Goal: Information Seeking & Learning: Check status

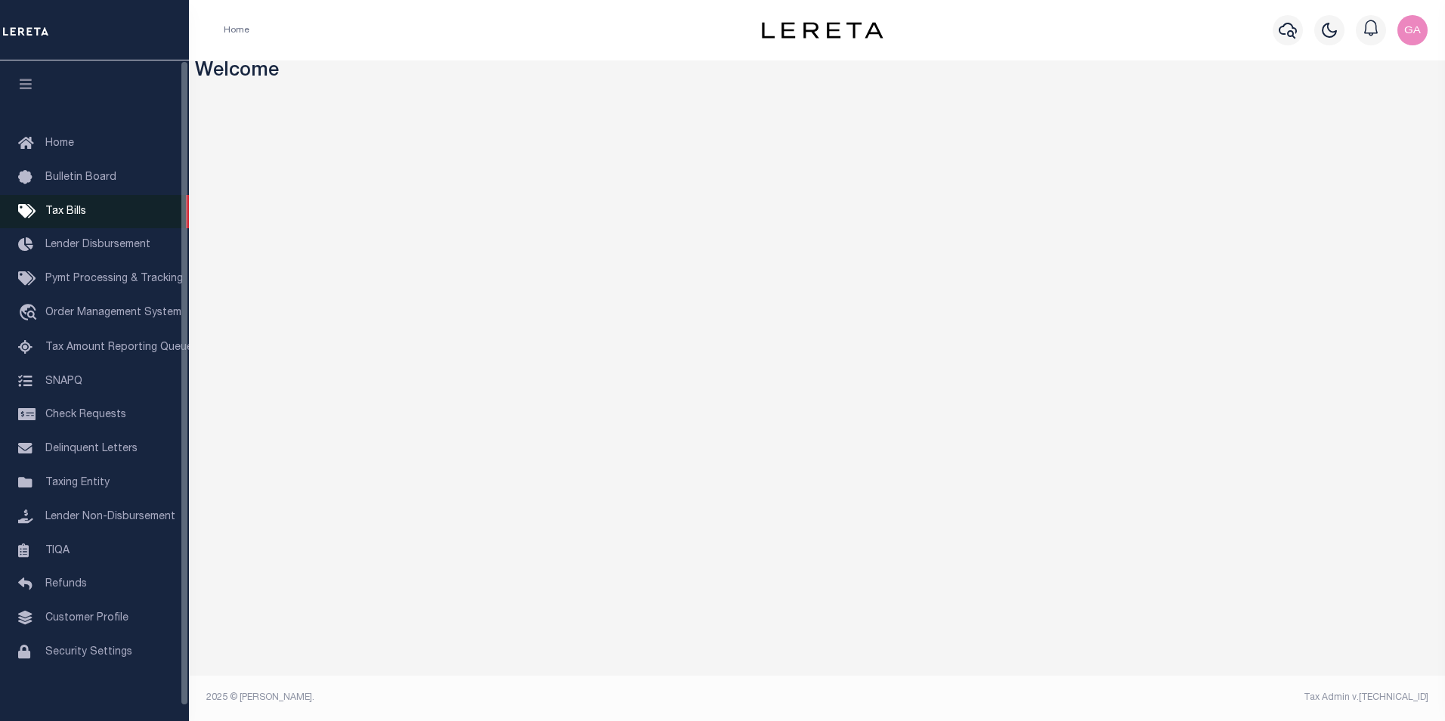
click at [62, 209] on span "Tax Bills" at bounding box center [65, 211] width 41 height 11
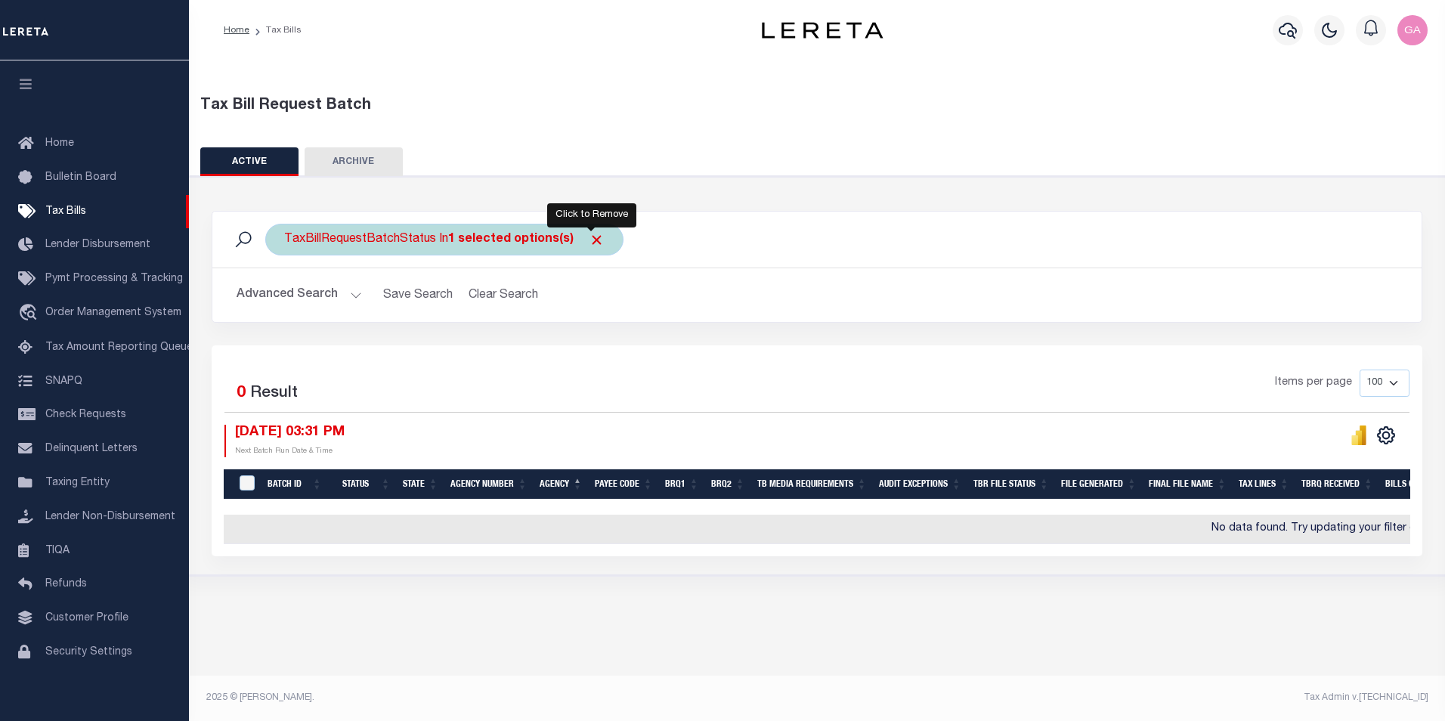
click at [589, 237] on span "Click to Remove" at bounding box center [597, 240] width 16 height 16
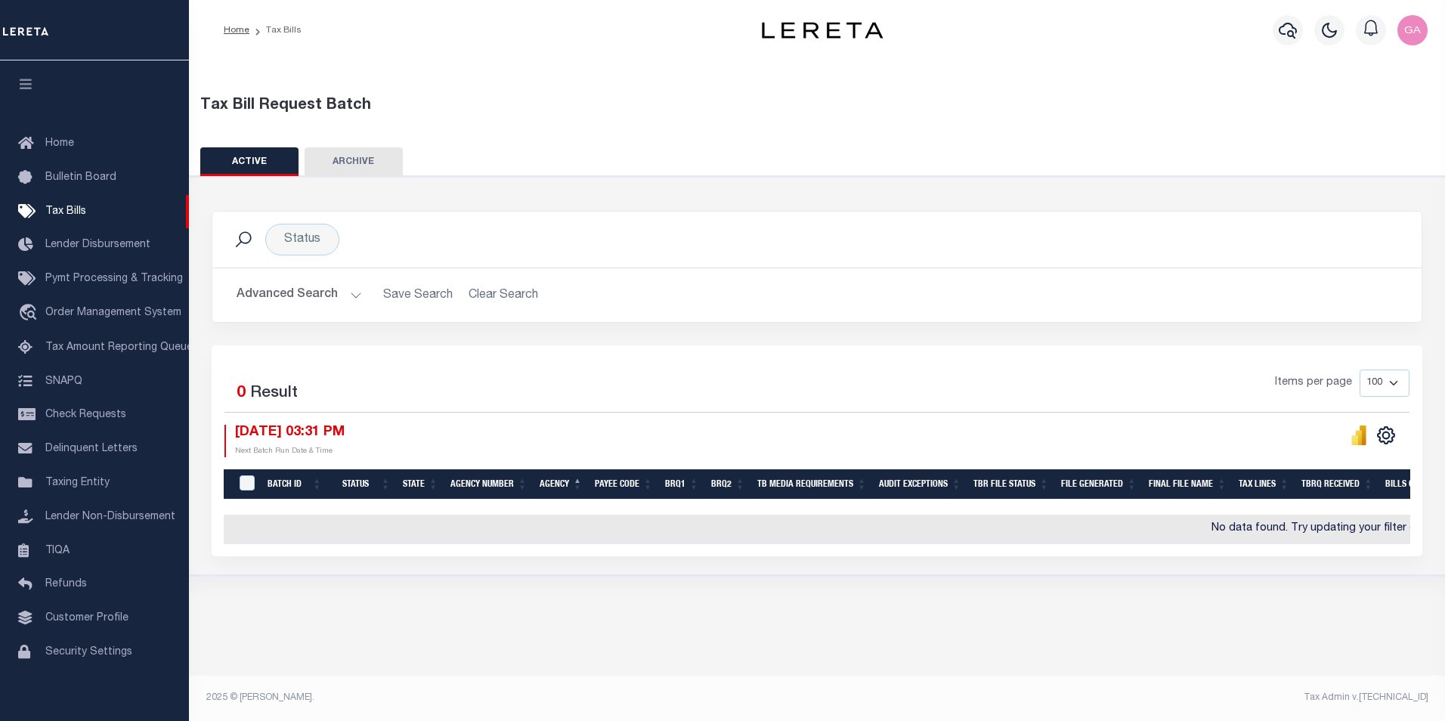
click at [1404, 388] on select "100 200 500 1000" at bounding box center [1385, 383] width 50 height 27
select select "1000"
click at [1360, 370] on select "100 200 500 1000" at bounding box center [1385, 383] width 50 height 27
click at [358, 291] on button "Advanced Search" at bounding box center [299, 294] width 125 height 29
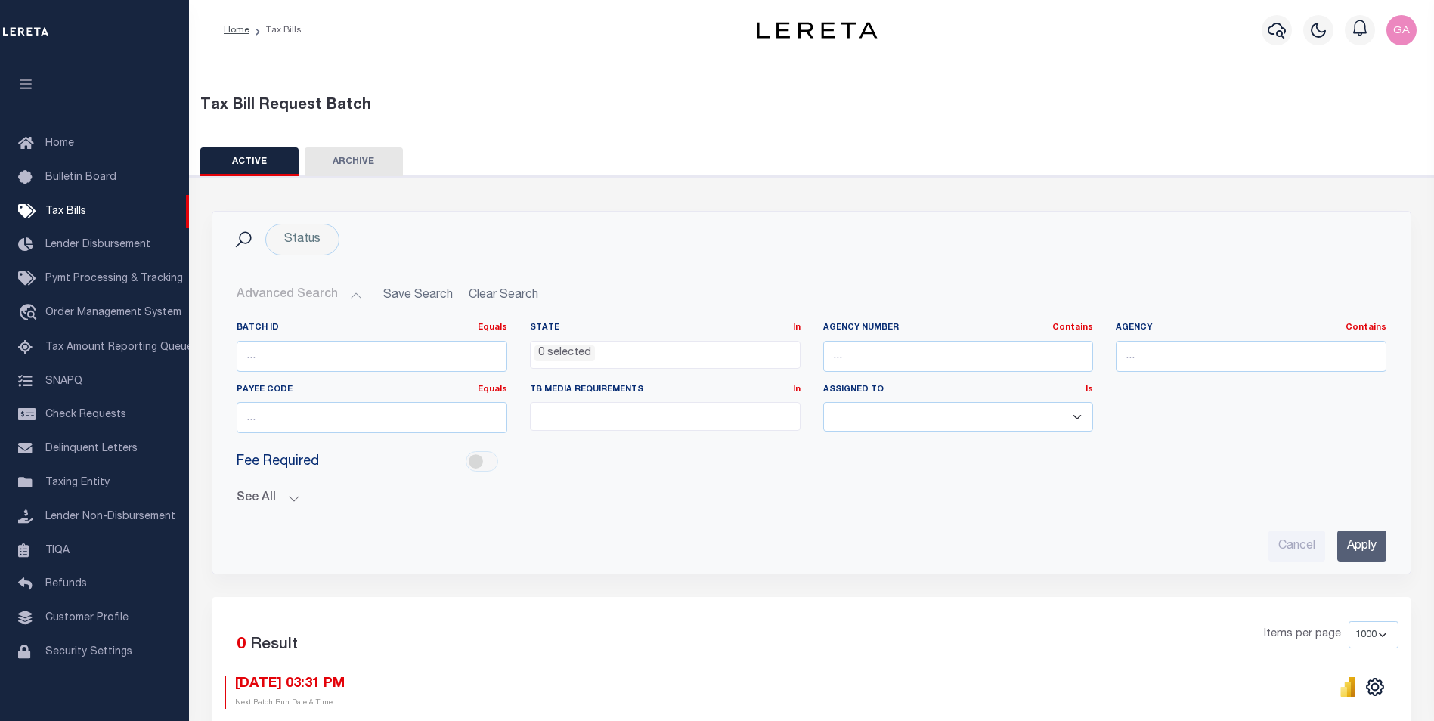
click at [296, 498] on button "See All" at bounding box center [812, 498] width 1150 height 14
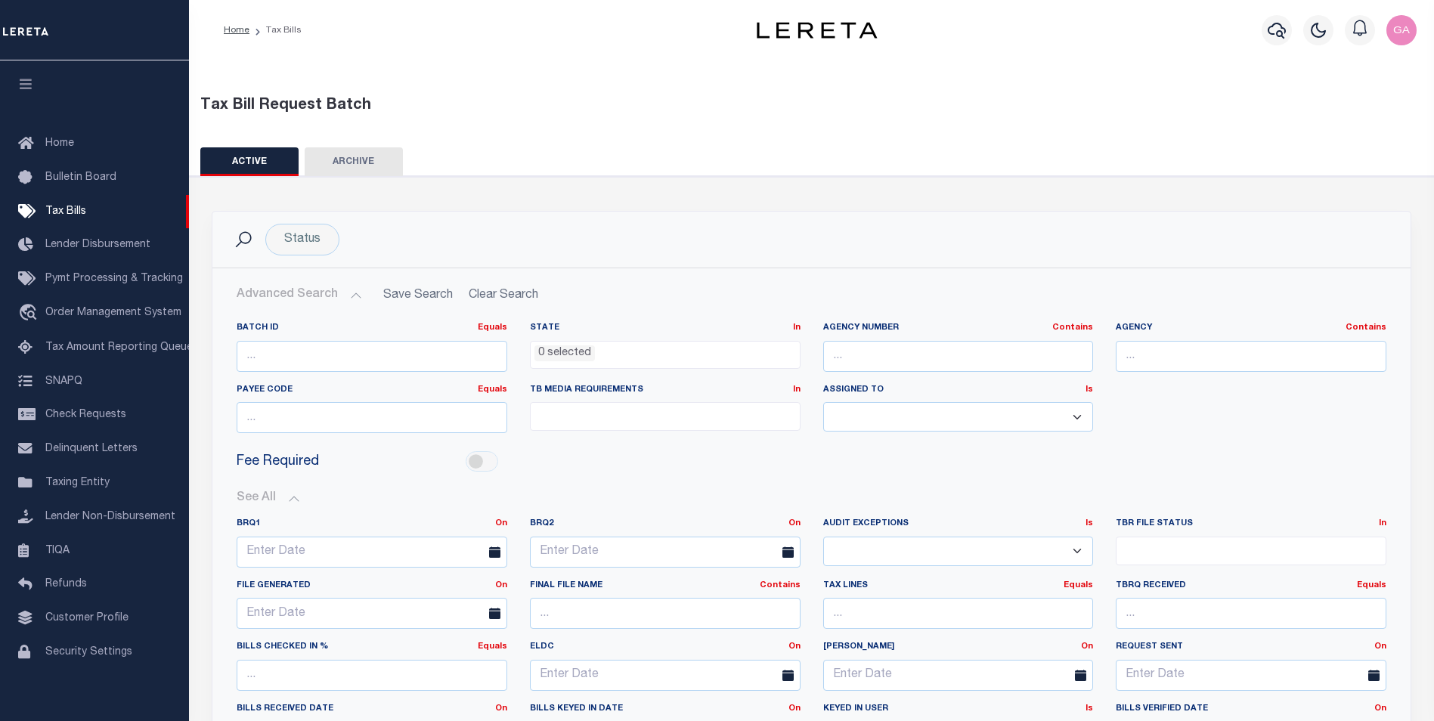
scroll to position [76, 0]
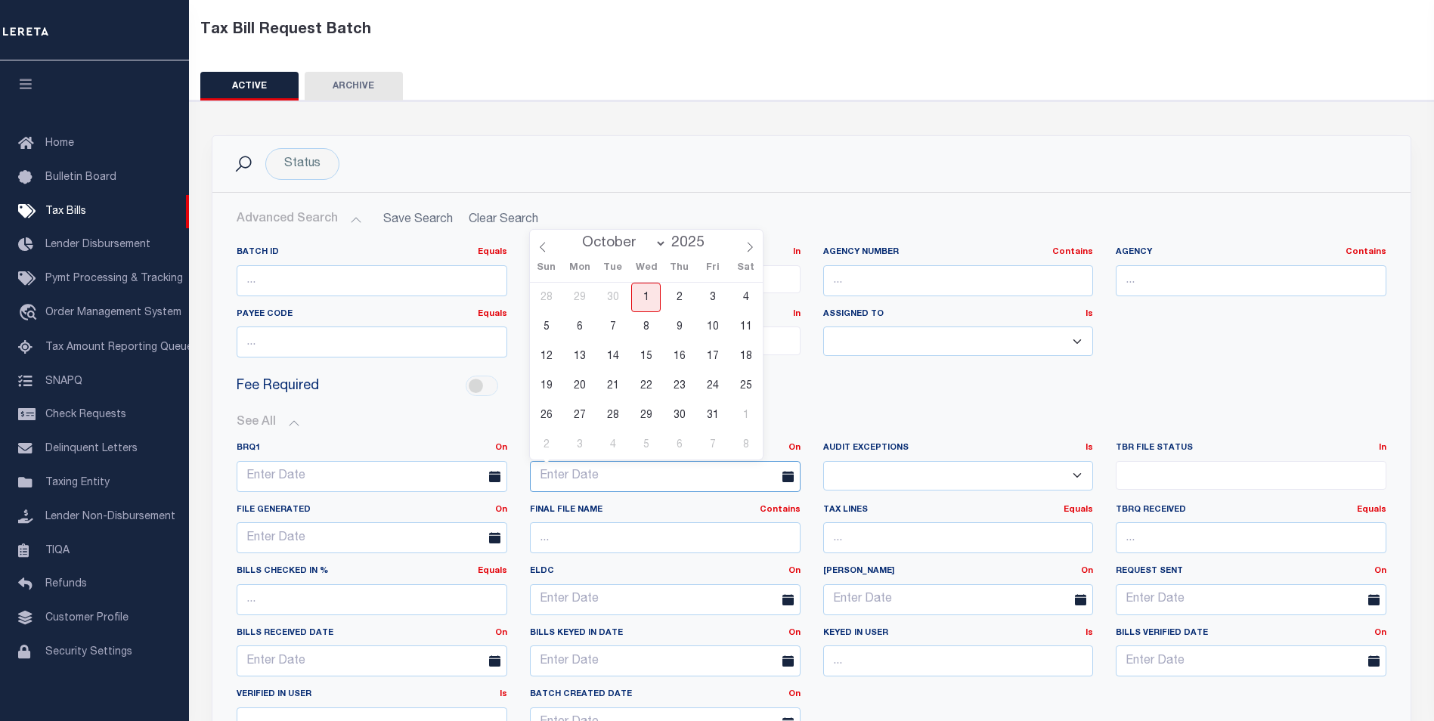
click at [653, 479] on input "text" at bounding box center [665, 476] width 271 height 31
click at [906, 395] on div "Fee Required" at bounding box center [811, 387] width 1172 height 34
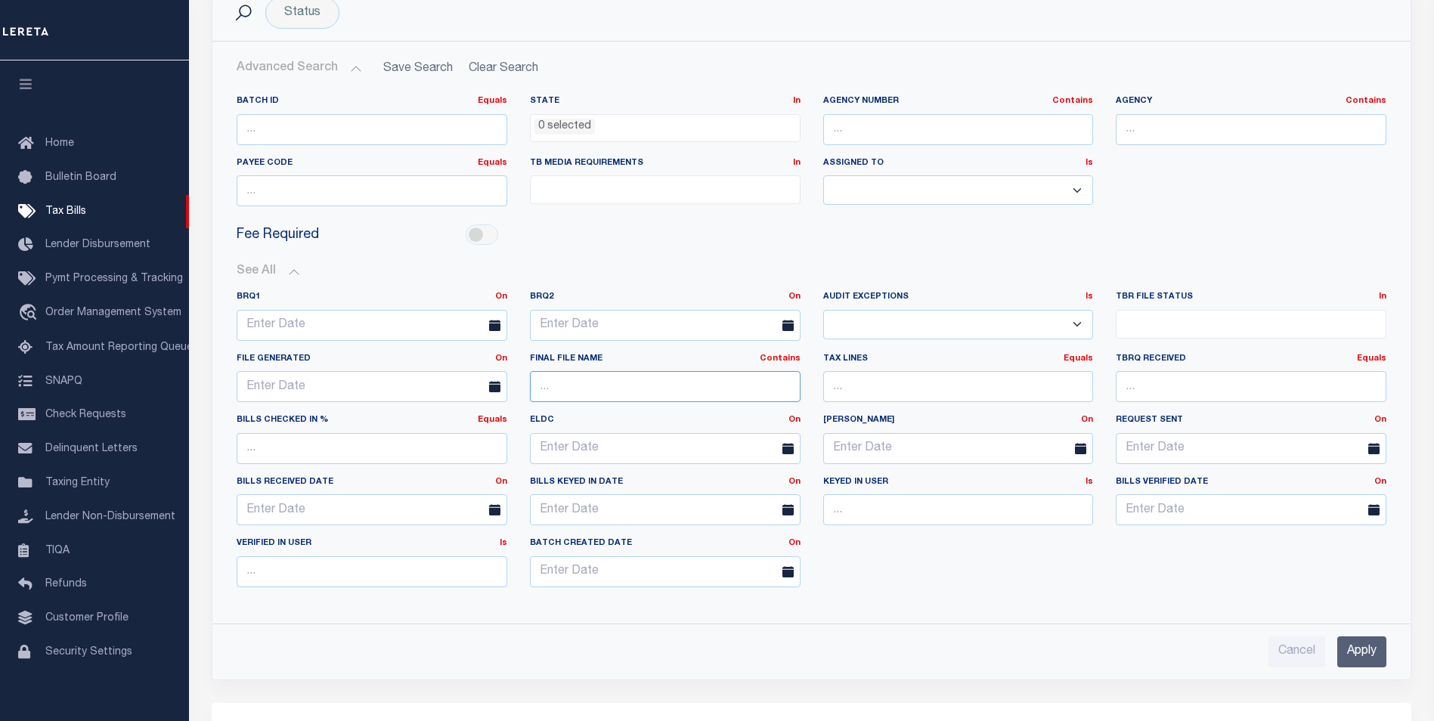
click at [620, 391] on input "text" at bounding box center [665, 386] width 271 height 31
click at [380, 389] on input "text" at bounding box center [372, 386] width 271 height 31
click at [388, 467] on span "2" at bounding box center [385, 471] width 29 height 29
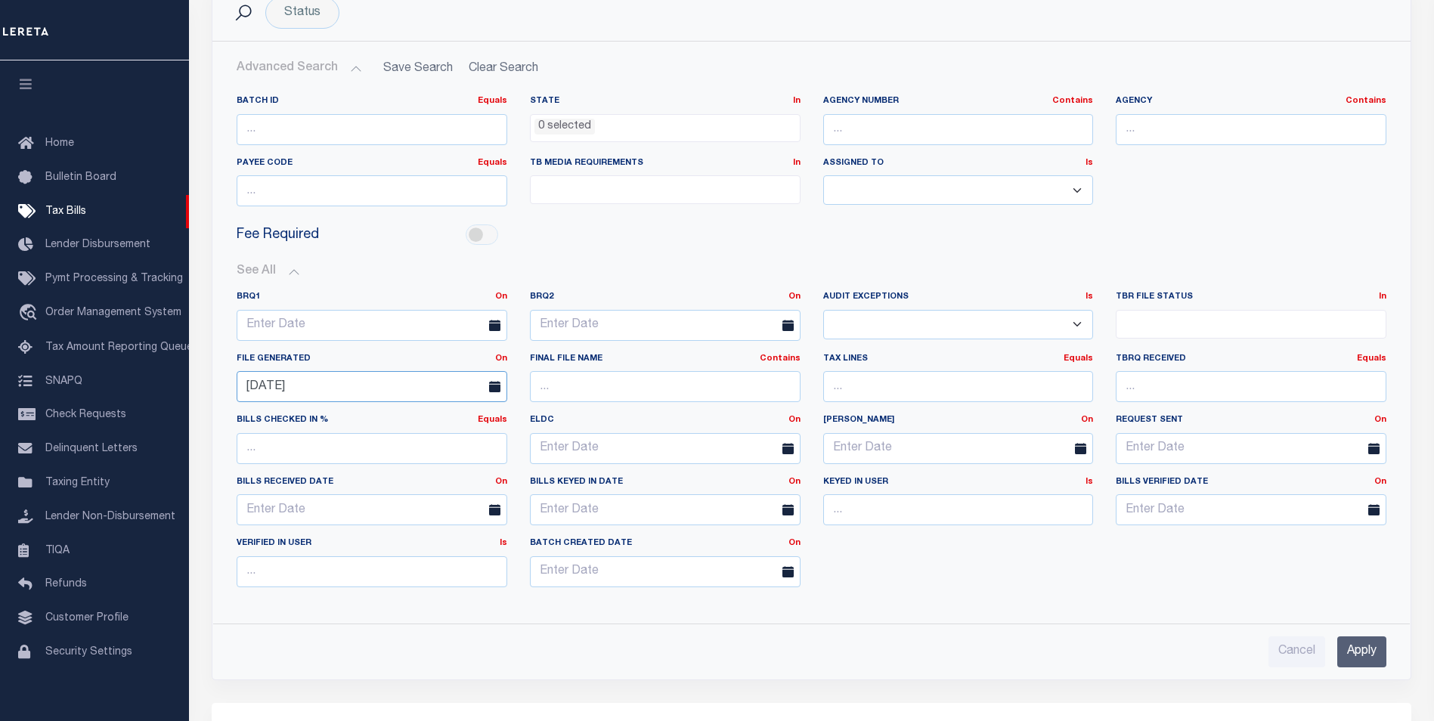
click at [403, 386] on input "10-02-2025" at bounding box center [372, 386] width 271 height 31
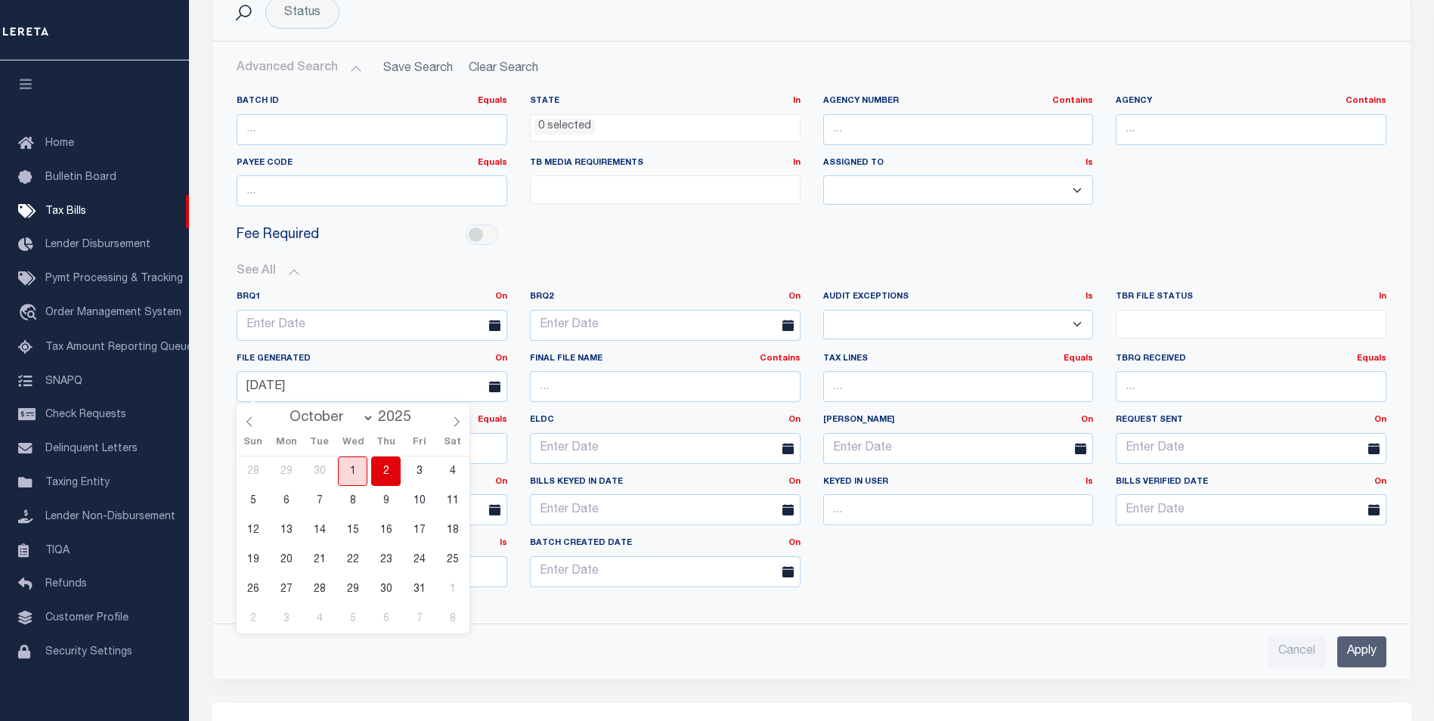
click at [353, 471] on span "1" at bounding box center [352, 471] width 29 height 29
type input "10-01-2025"
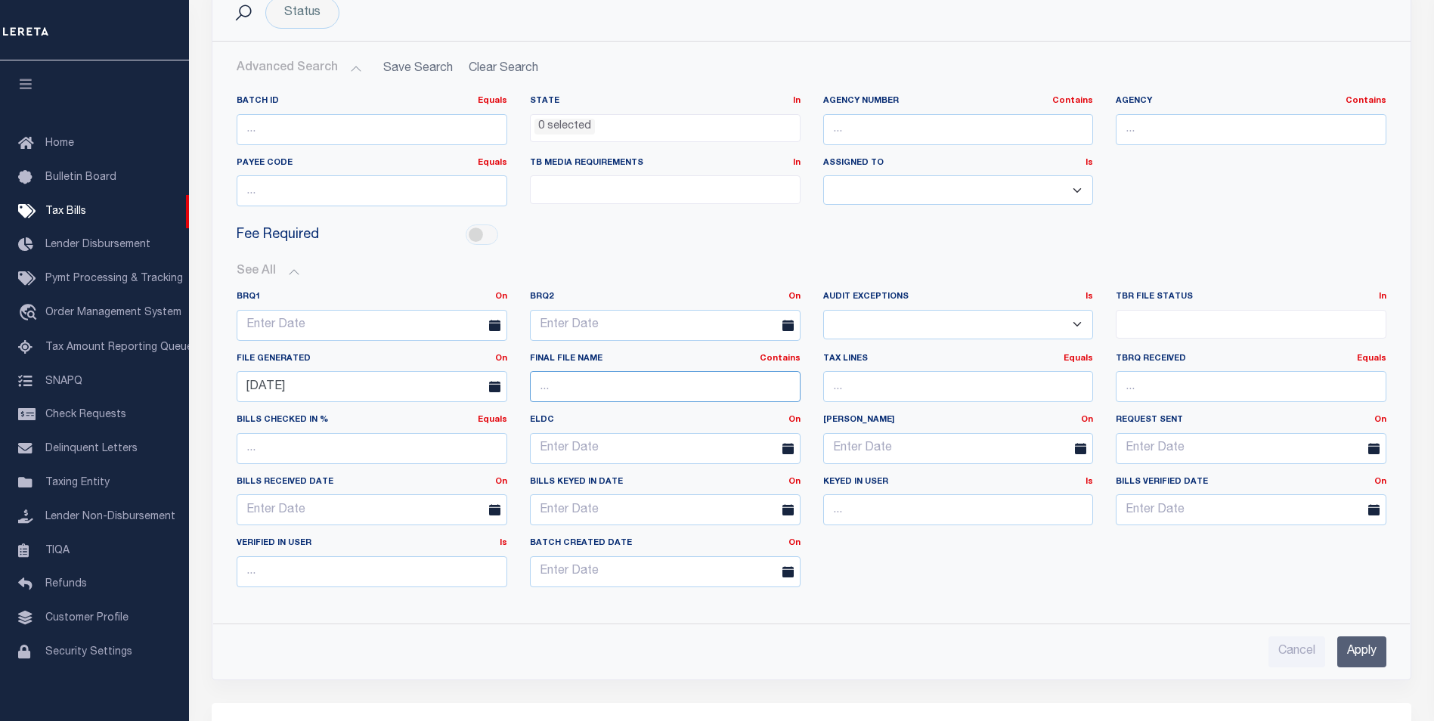
click at [600, 385] on input "text" at bounding box center [665, 386] width 271 height 31
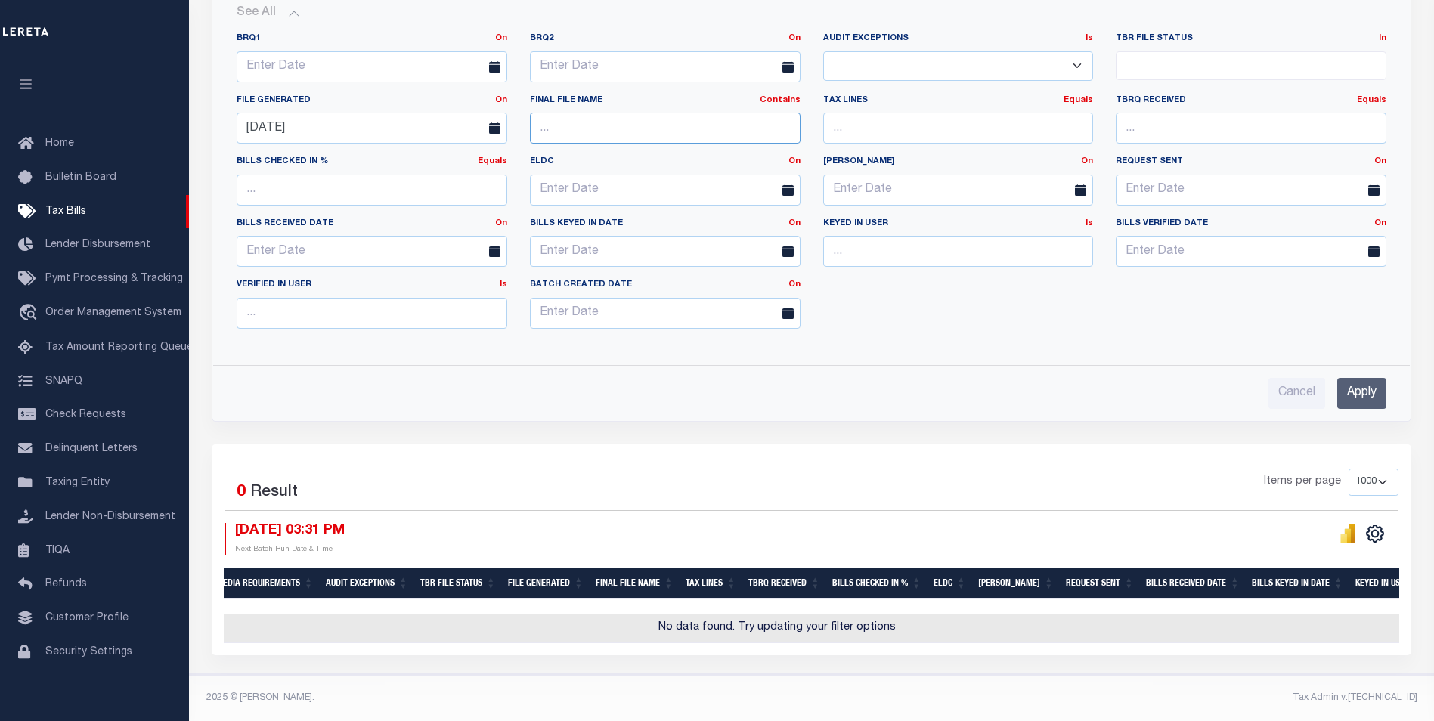
scroll to position [0, 492]
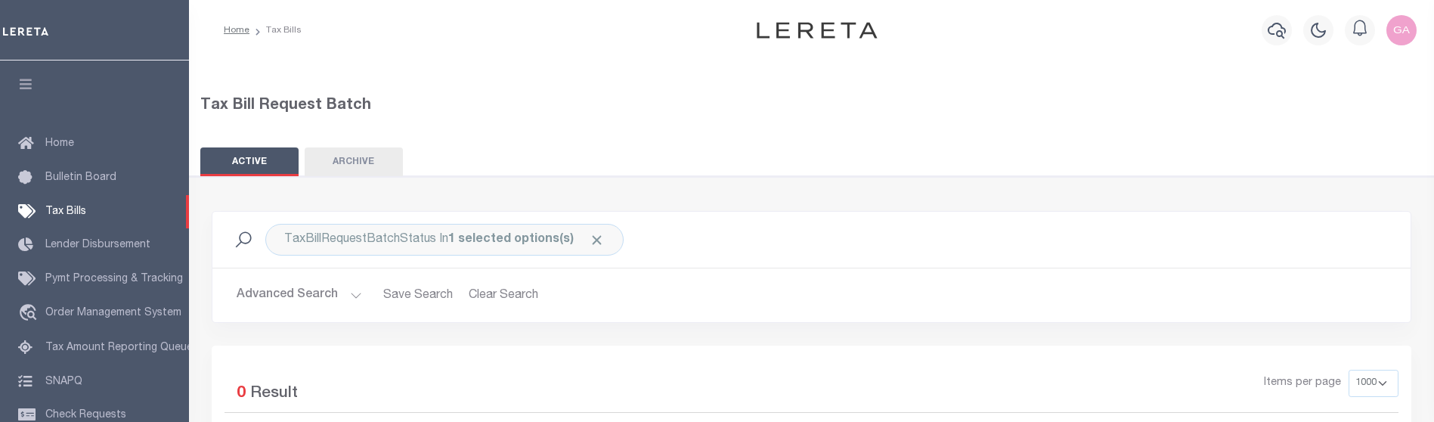
select select "1000"
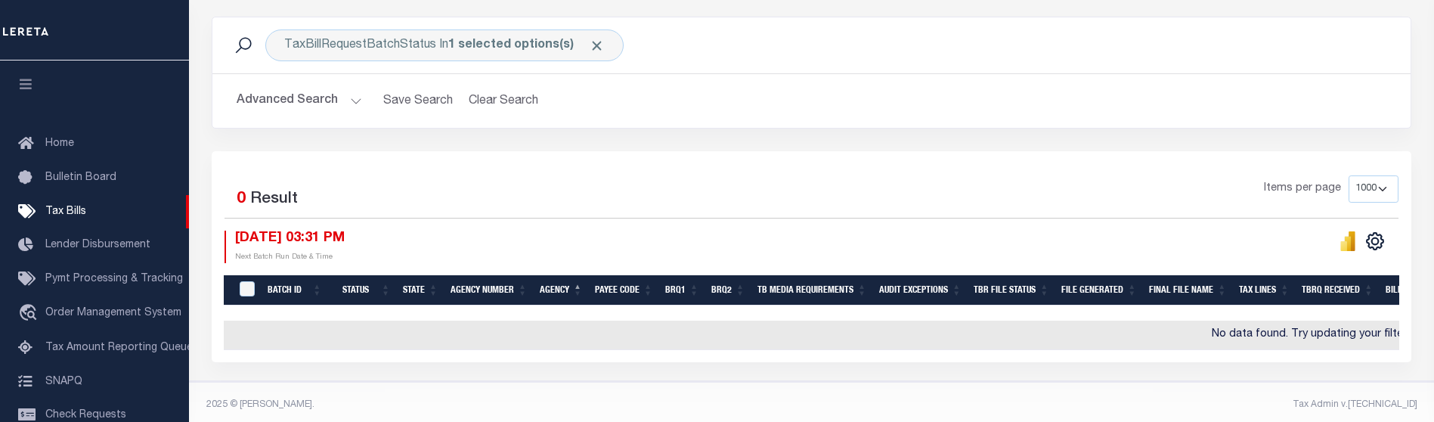
scroll to position [194, 0]
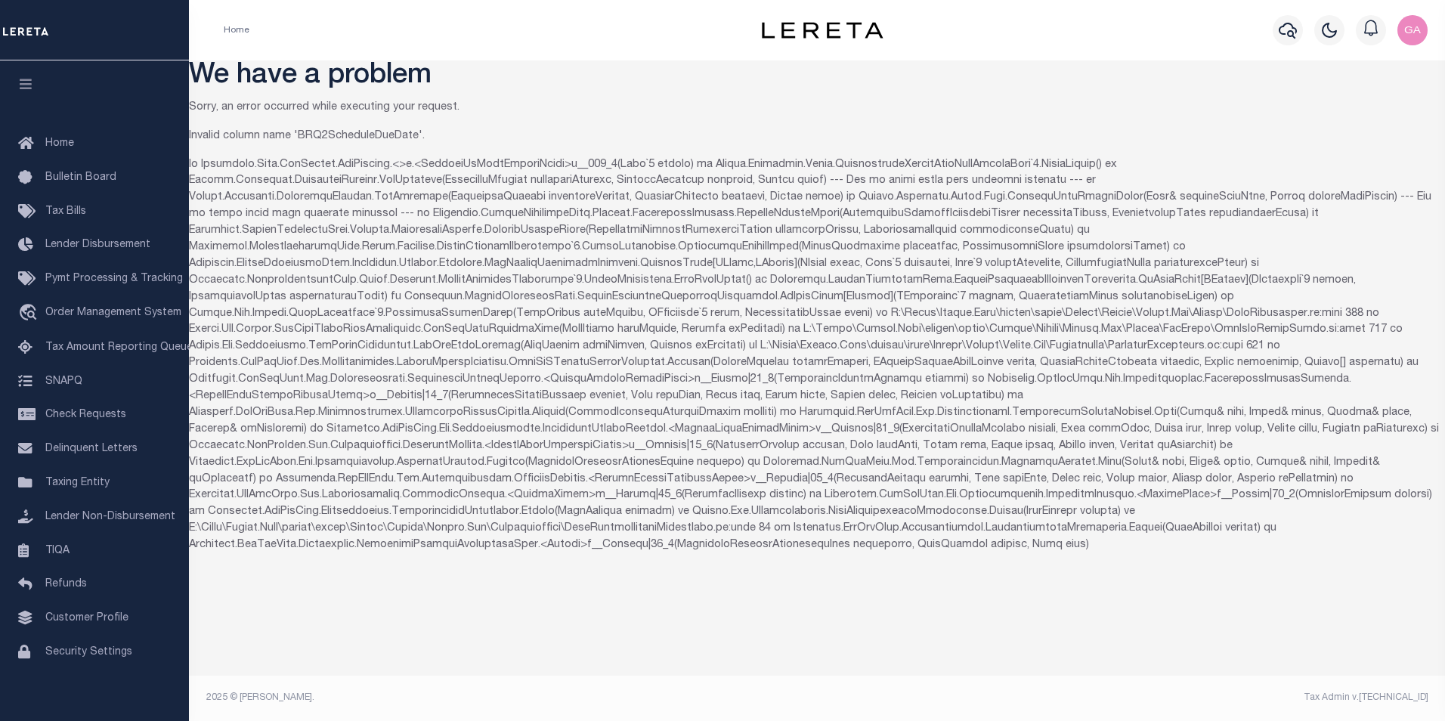
click at [336, 137] on p "Invalid column name 'BRQ2ScheduleDueDate'." at bounding box center [817, 136] width 1256 height 17
copy p "BRQ2ScheduleDueDate"
click at [1286, 314] on p at bounding box center [817, 355] width 1256 height 397
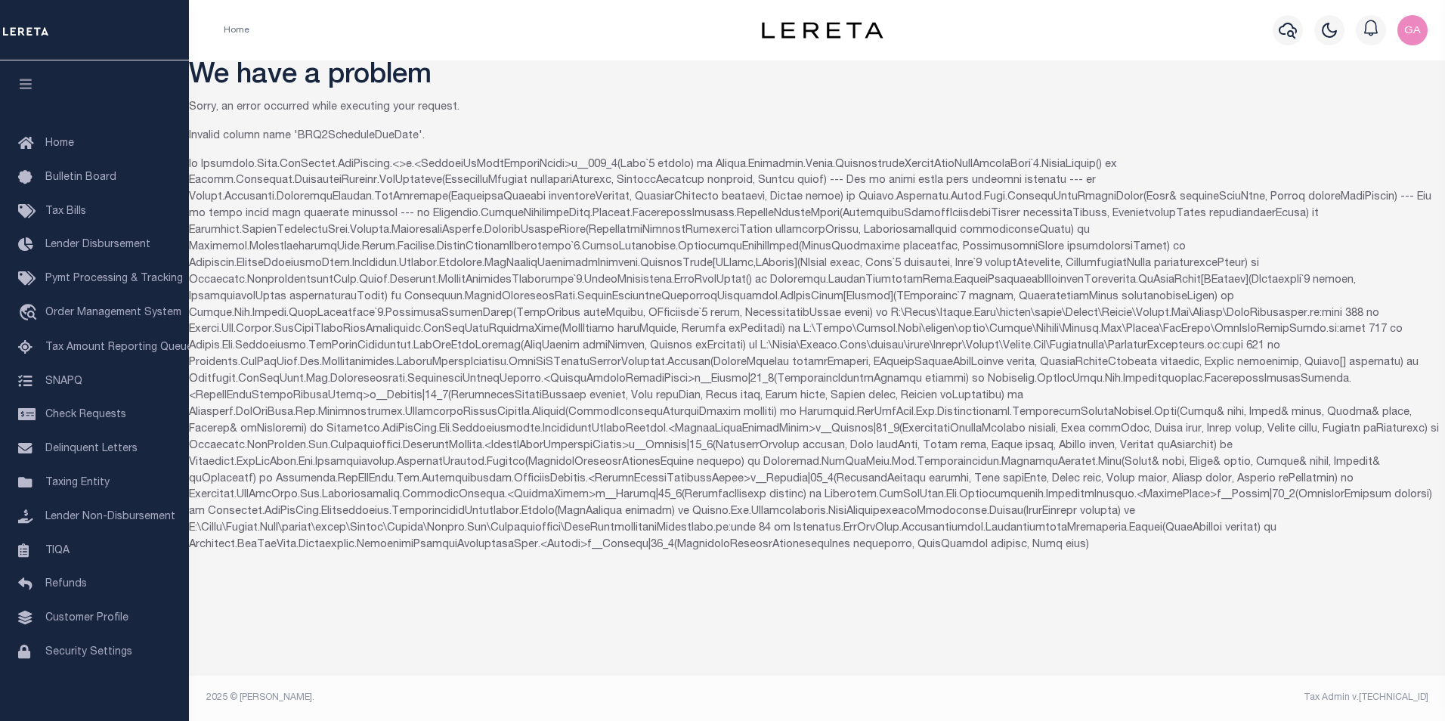
click at [883, 330] on p at bounding box center [817, 355] width 1256 height 397
copy p "278"
click at [336, 137] on p "Invalid column name 'BRQ2ScheduleDueDate'." at bounding box center [817, 136] width 1256 height 17
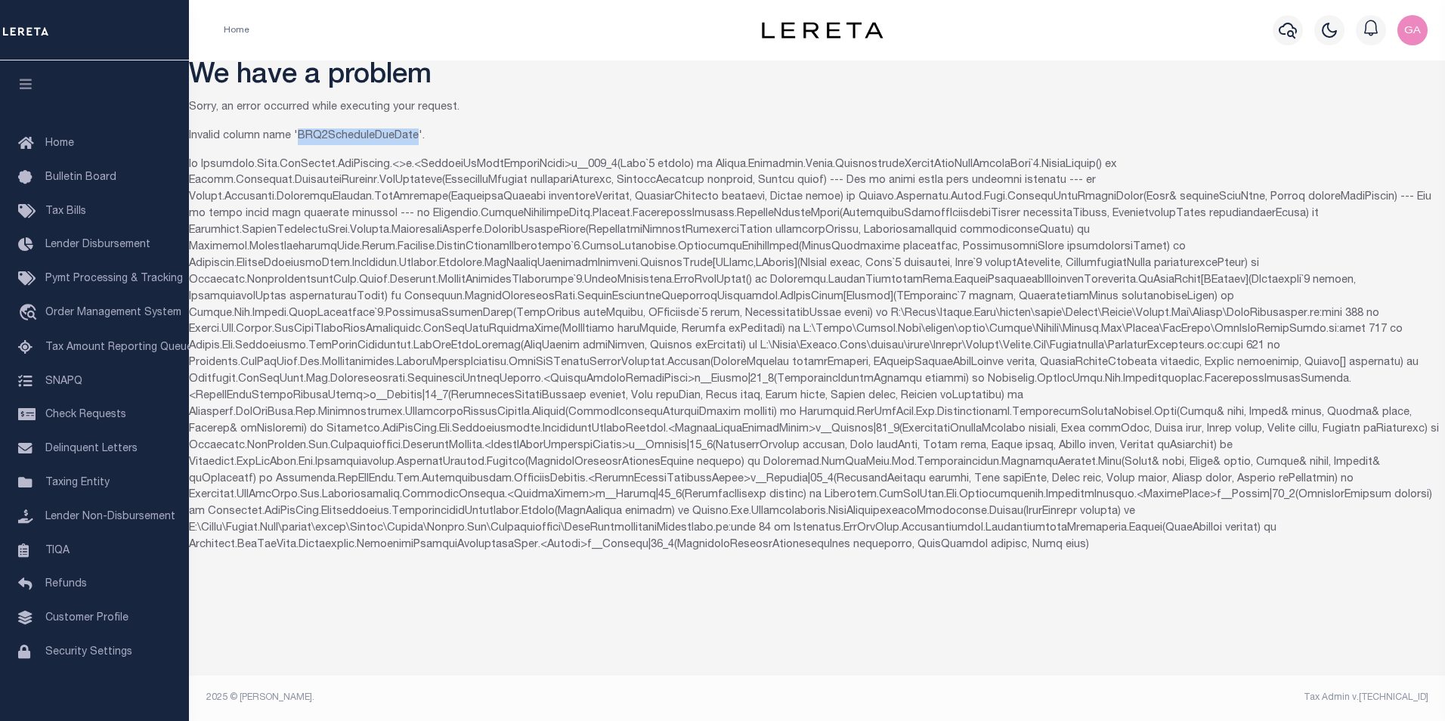
copy p "BRQ2ScheduleDueDate"
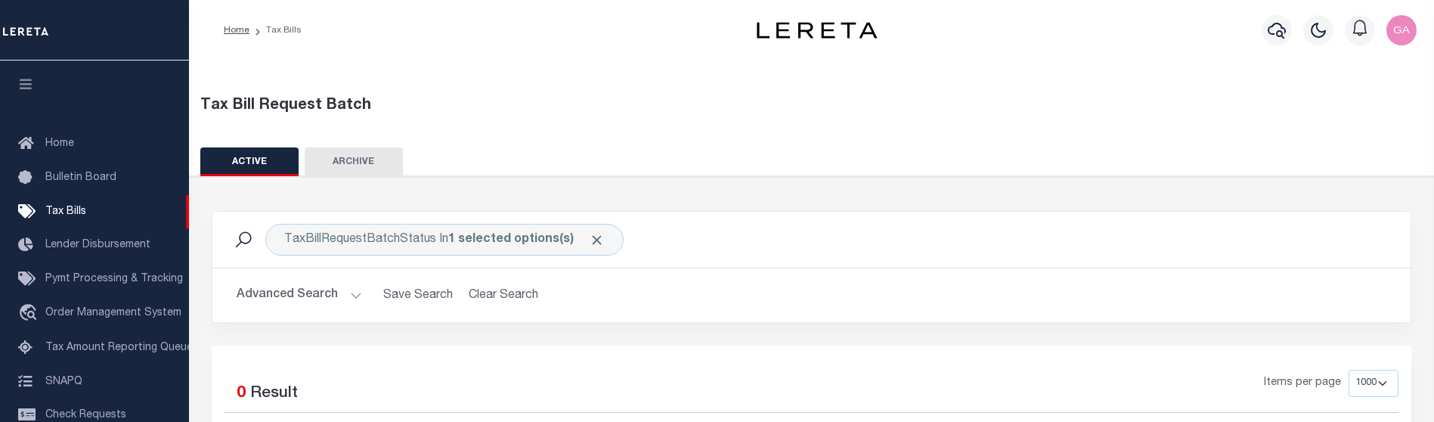
select select "1000"
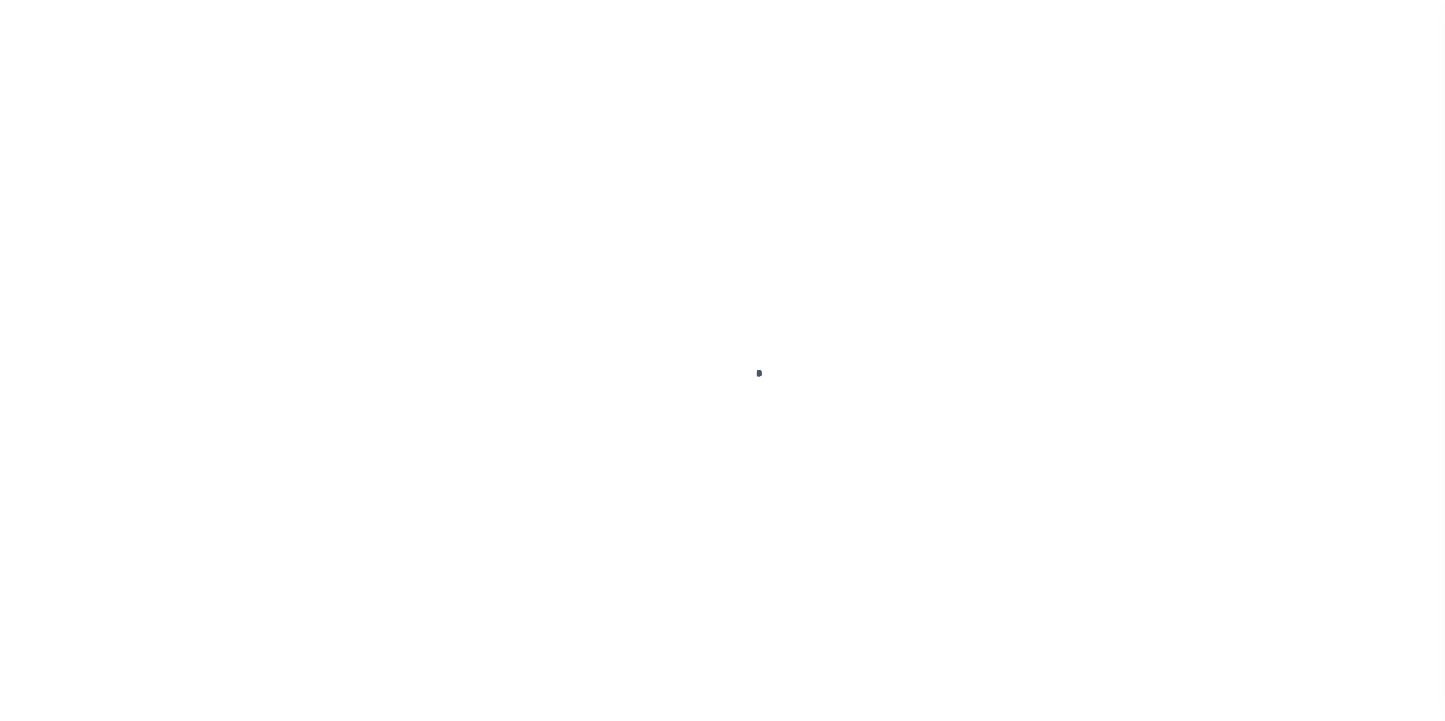
select select "1000"
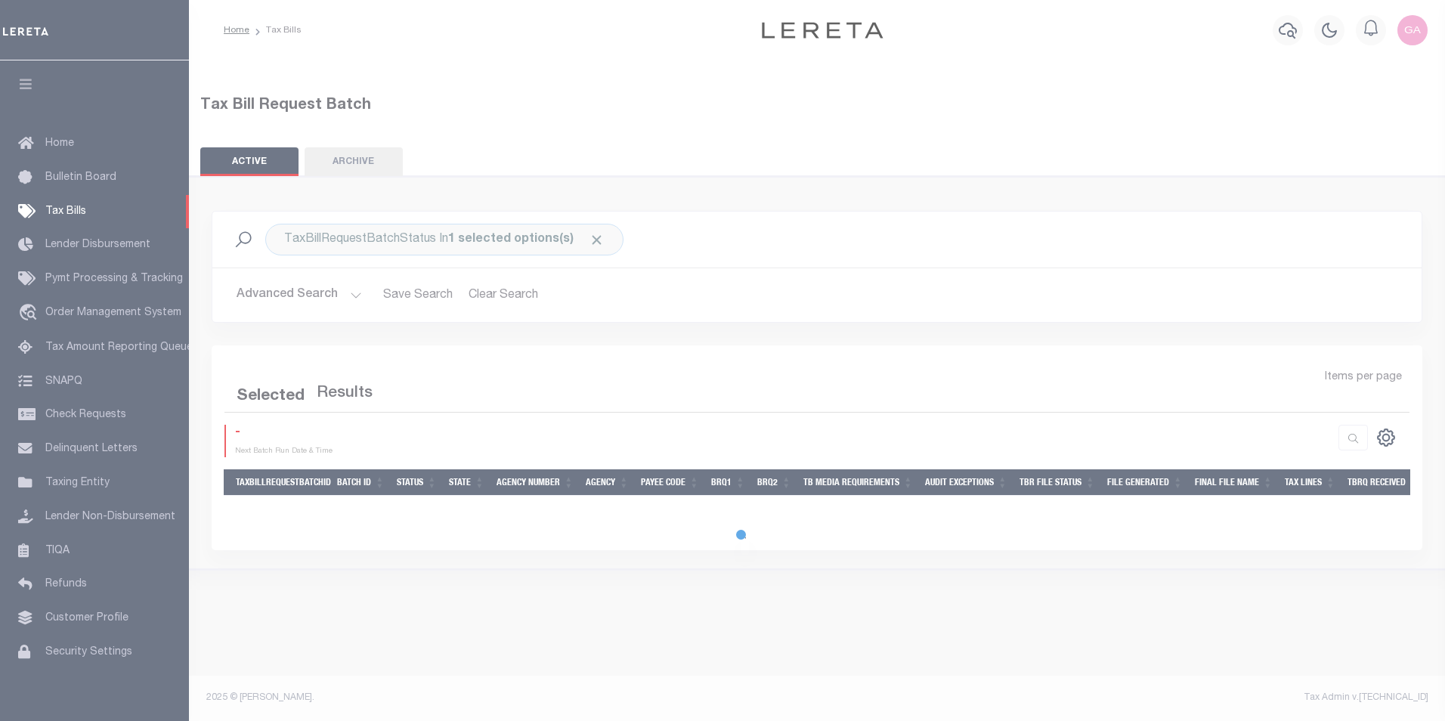
select select "1000"
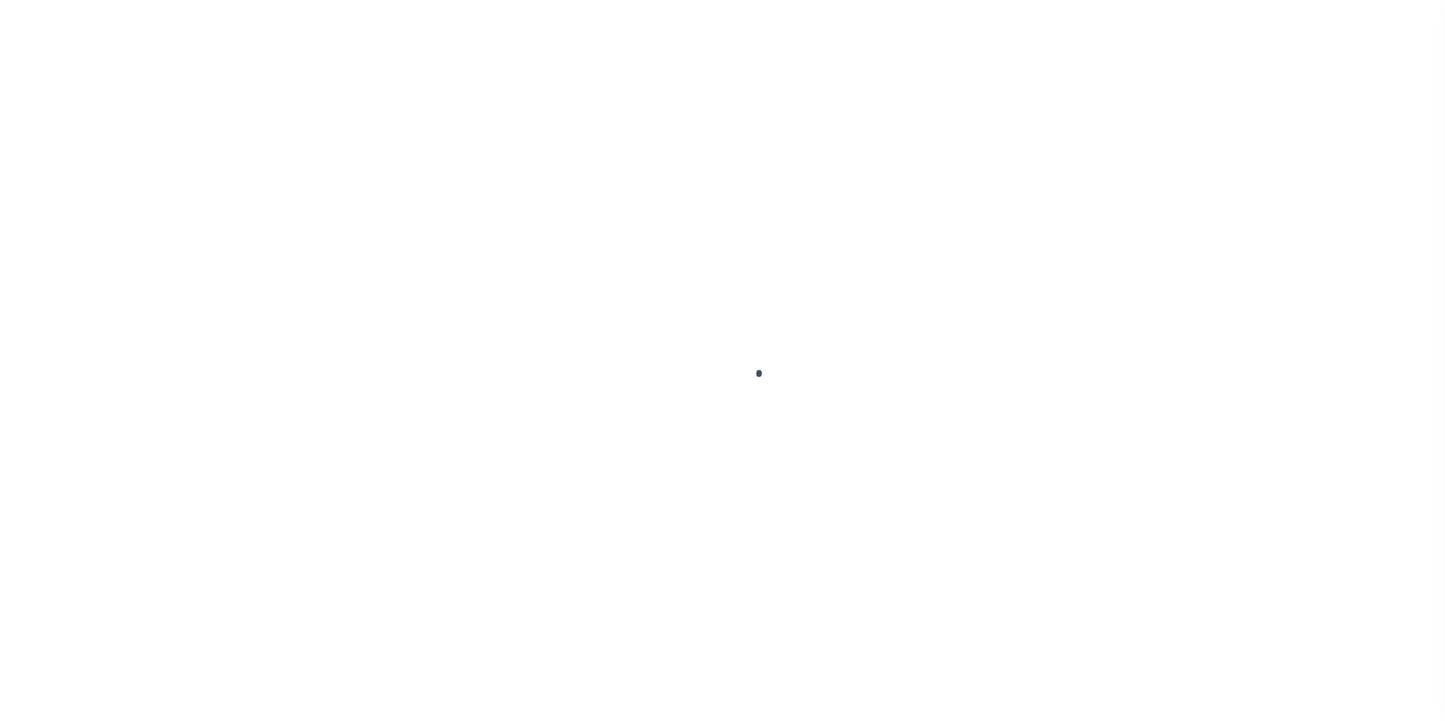
select select "1000"
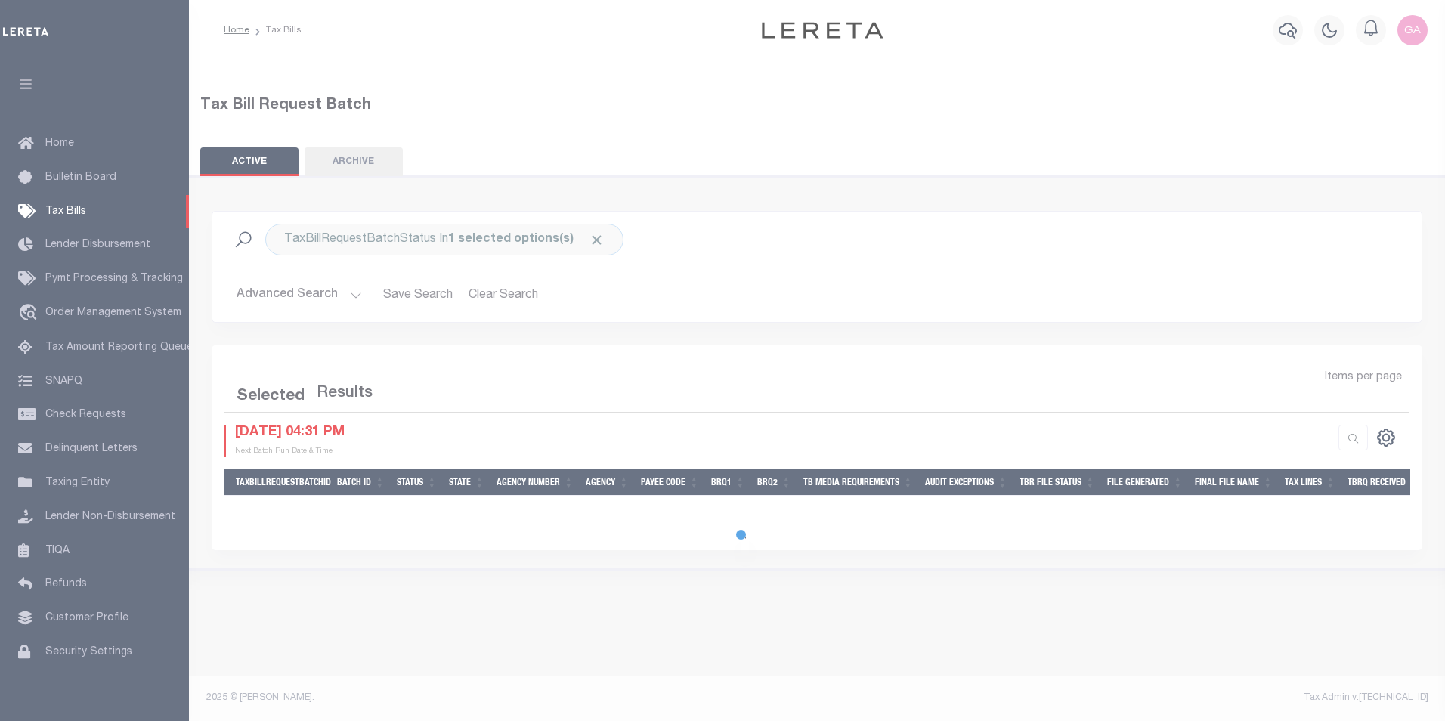
select select "1000"
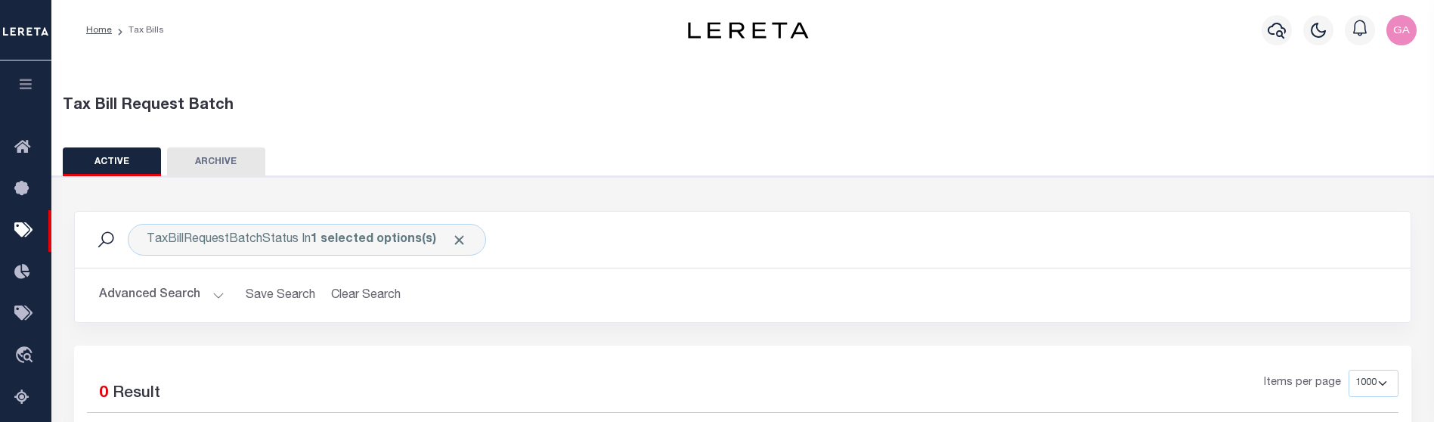
click at [403, 112] on div "Tax Bill Request Batch" at bounding box center [743, 105] width 1361 height 23
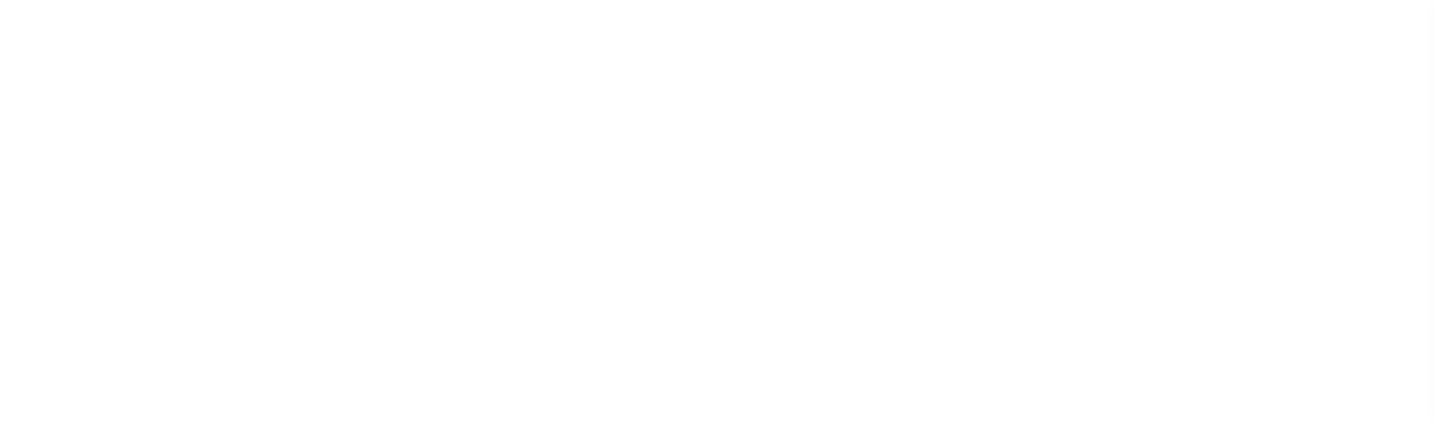
select select "1000"
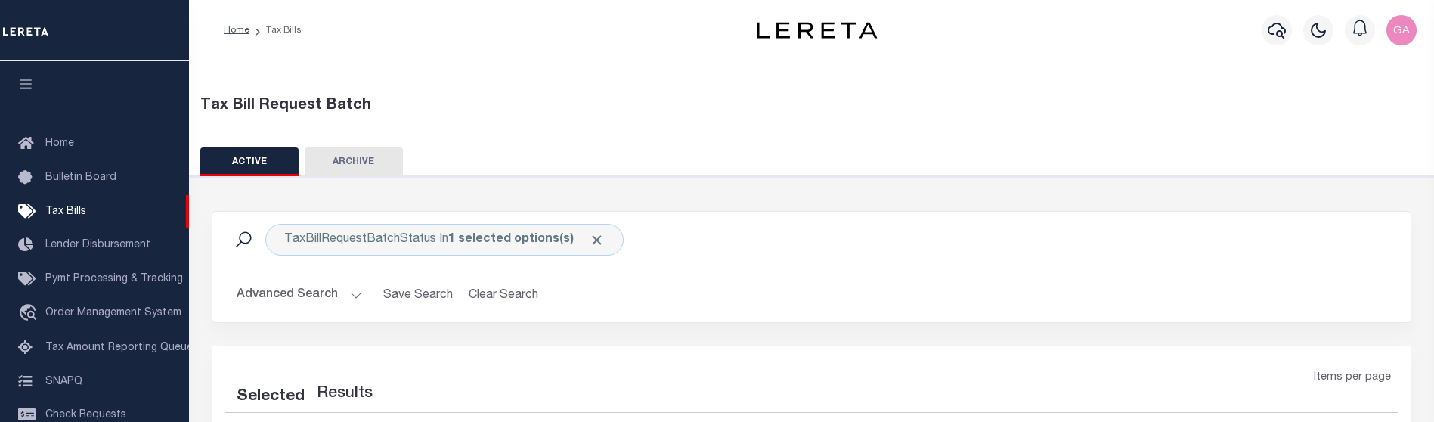
select select "1000"
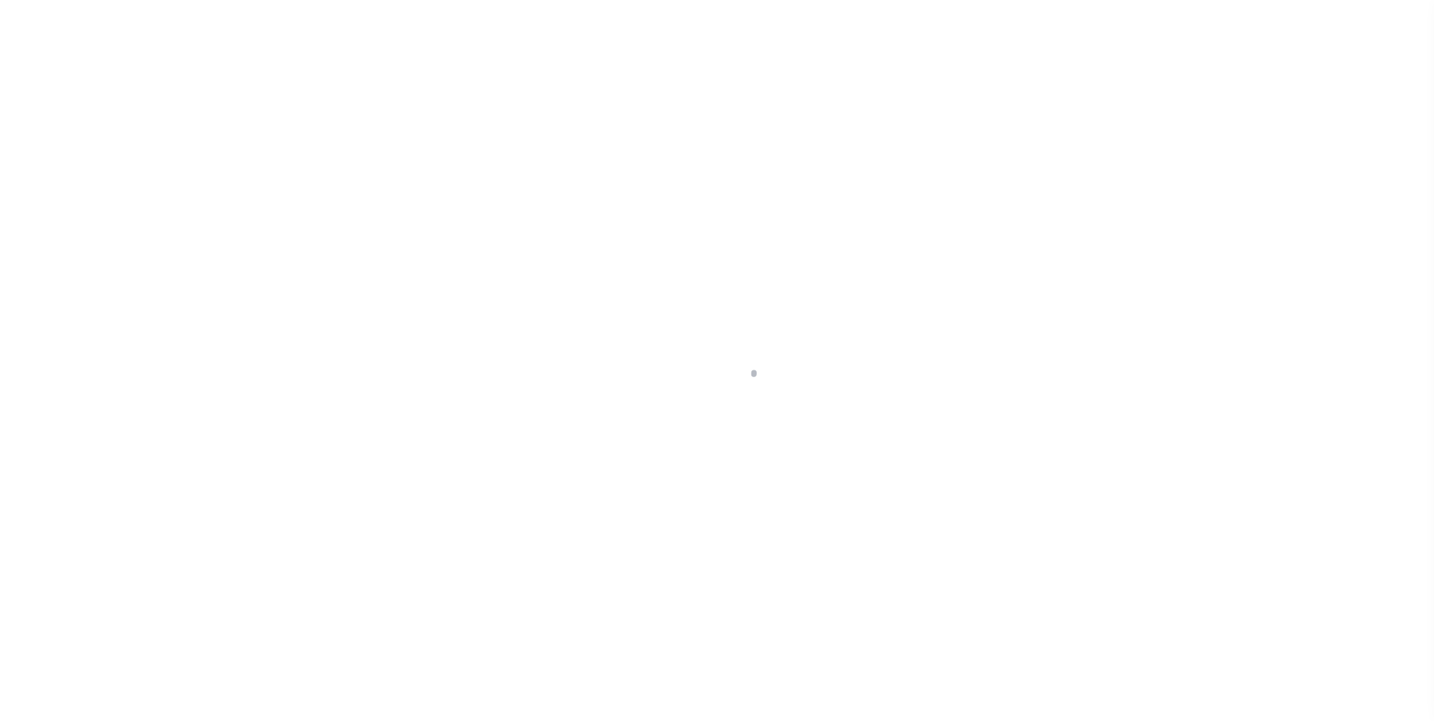
select select "1000"
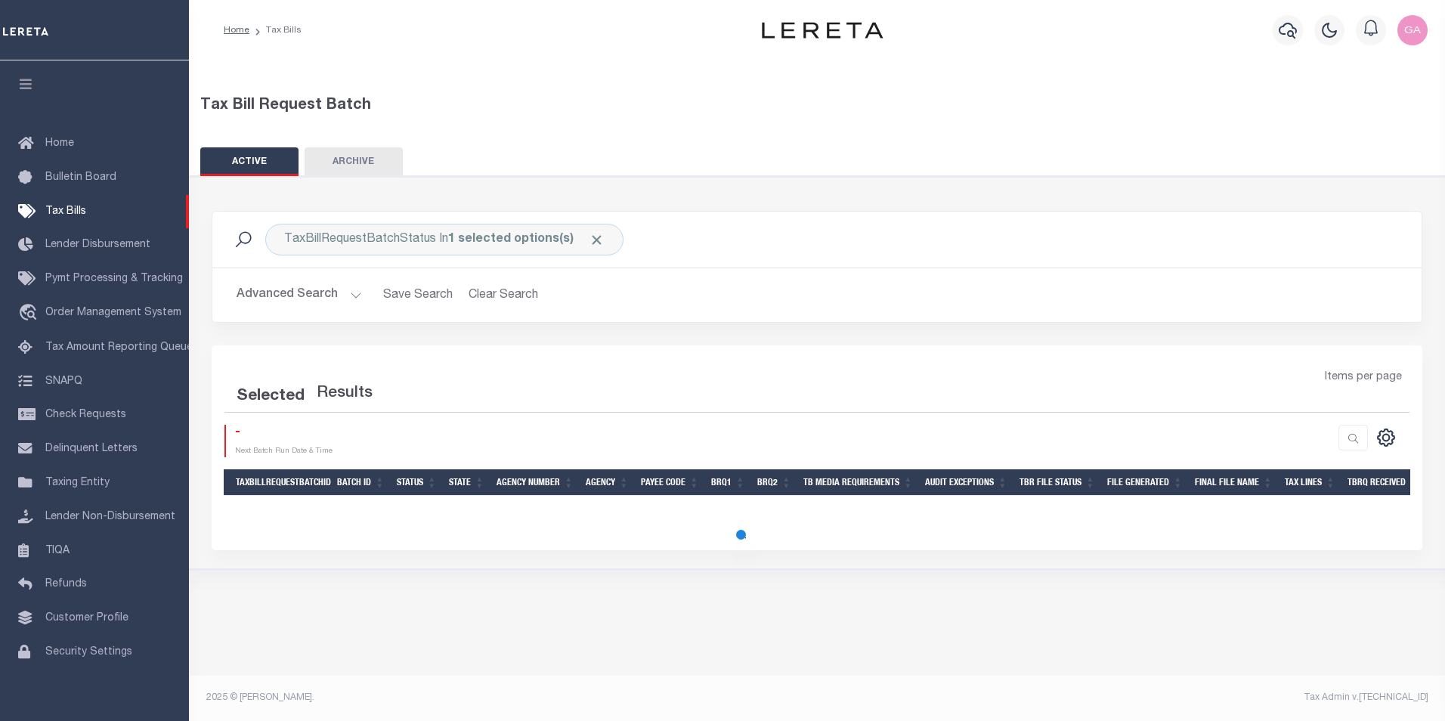
select select "1000"
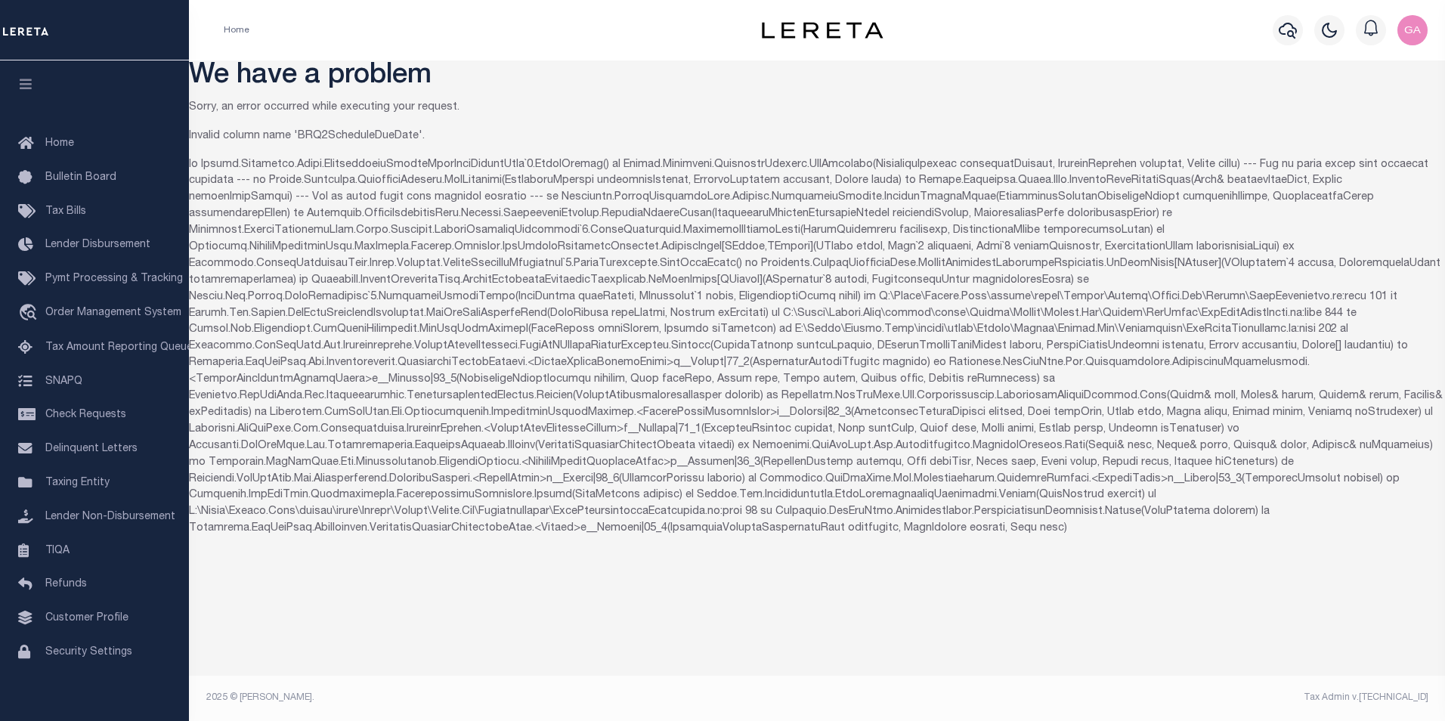
click at [336, 137] on p "Invalid column name 'BRQ2ScheduleDueDate'." at bounding box center [817, 136] width 1256 height 17
copy p "BRQ2ScheduleDueDate"
drag, startPoint x: 200, startPoint y: 75, endPoint x: 469, endPoint y: 81, distance: 269.1
click at [469, 81] on h1 "We have a problem" at bounding box center [817, 76] width 1256 height 33
